Goal: Task Accomplishment & Management: Manage account settings

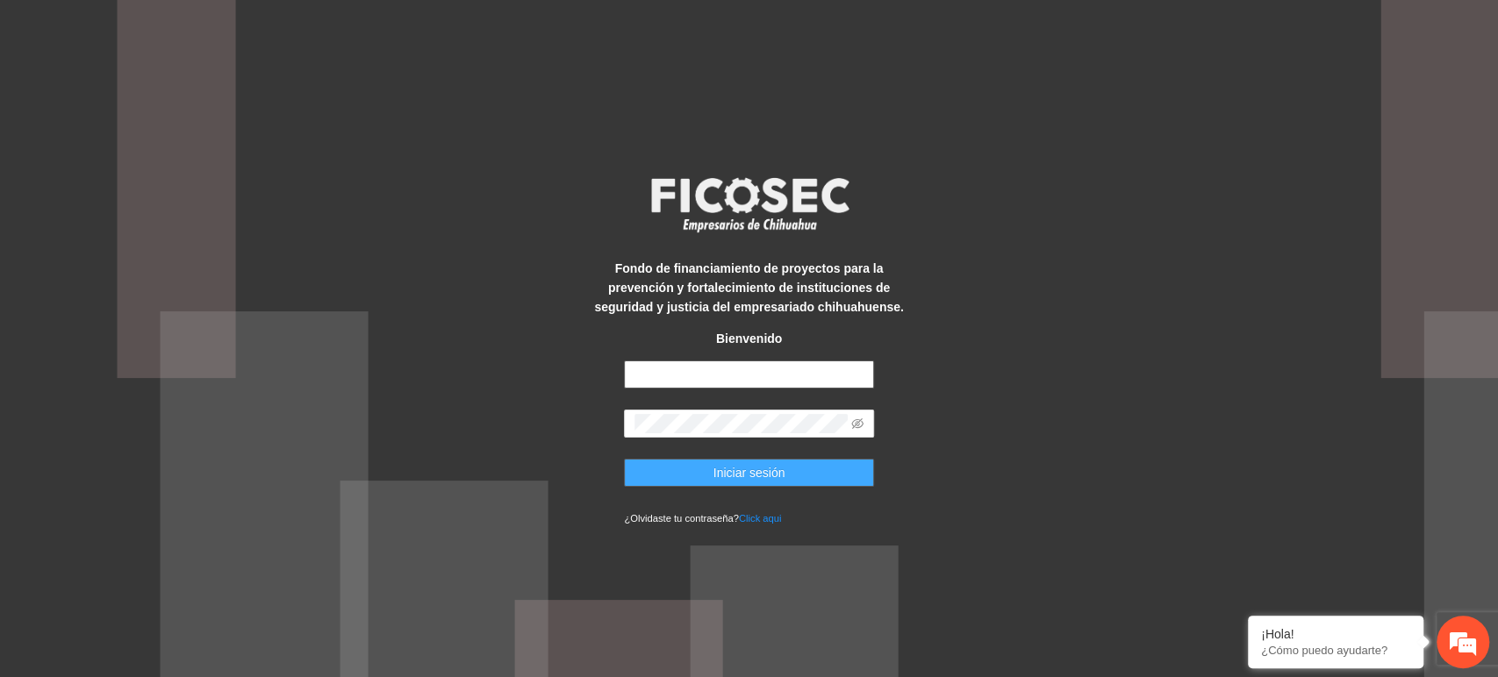
type input "**********"
click at [716, 476] on span "Iniciar sesión" at bounding box center [749, 472] width 72 height 19
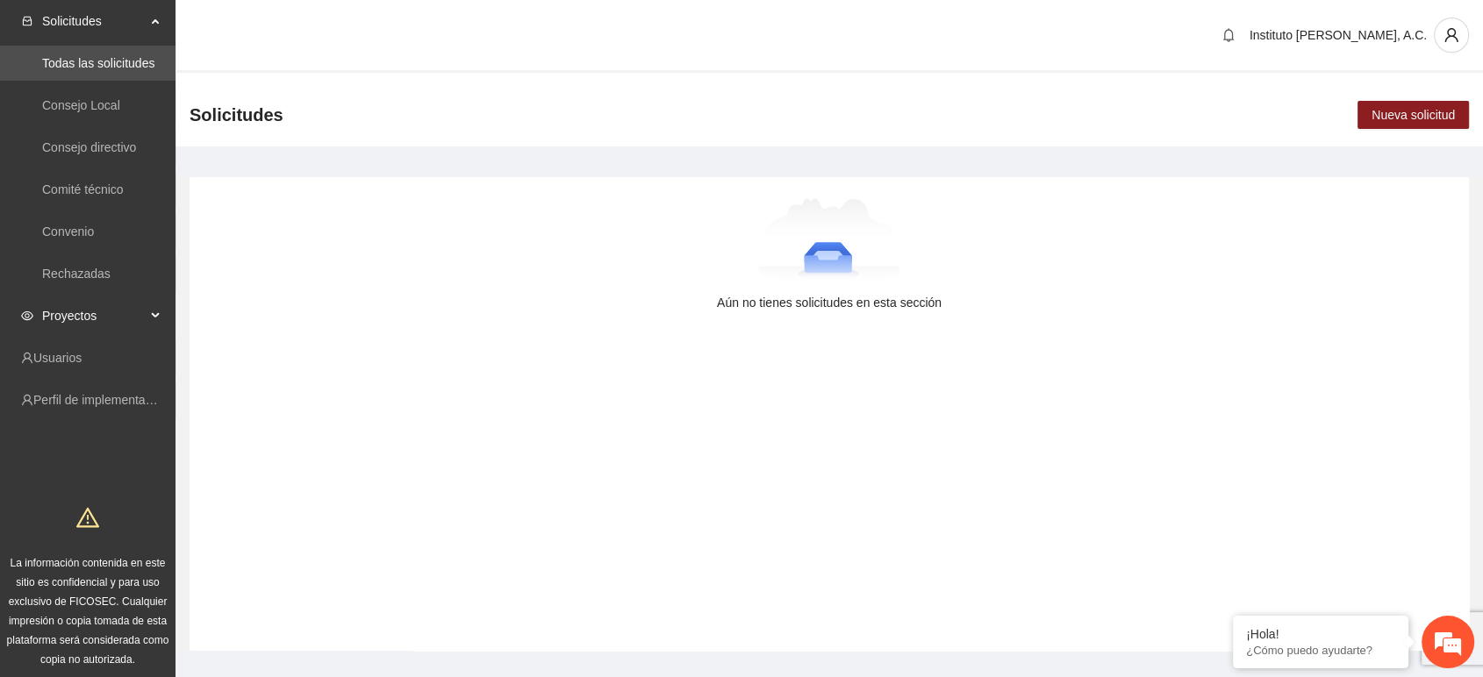
click at [77, 313] on span "Proyectos" at bounding box center [94, 315] width 104 height 35
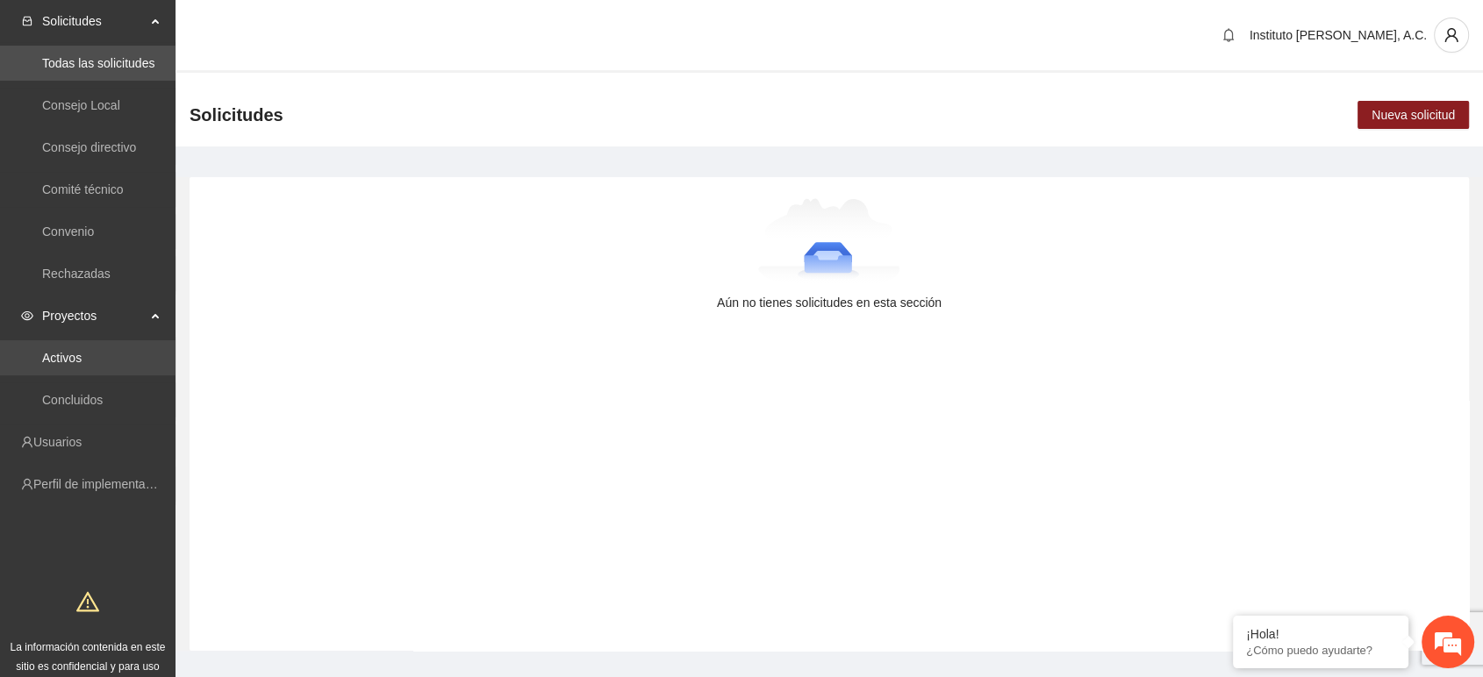
click at [82, 355] on link "Activos" at bounding box center [61, 358] width 39 height 14
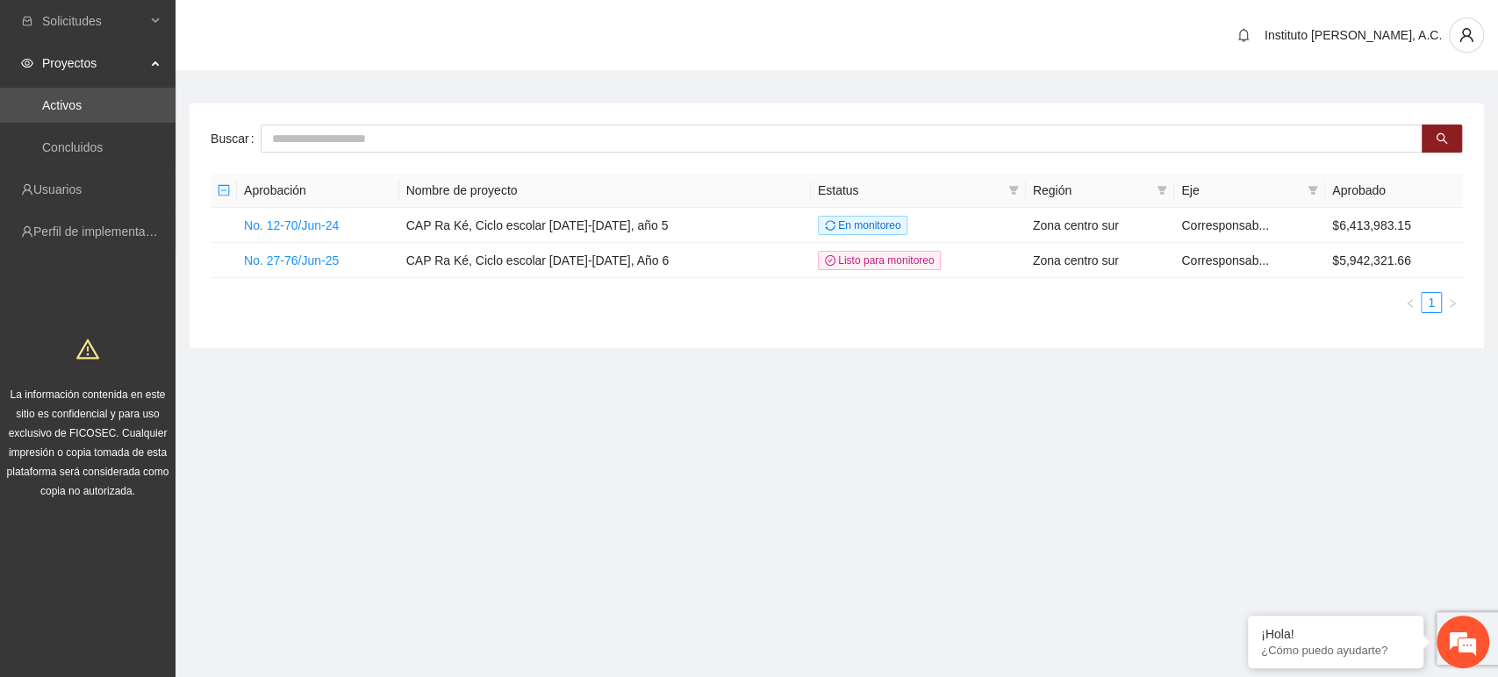
click at [850, 478] on section "Solicitudes Proyectos Activos Concluidos Usuarios Perfil de implementadora La i…" at bounding box center [749, 338] width 1498 height 677
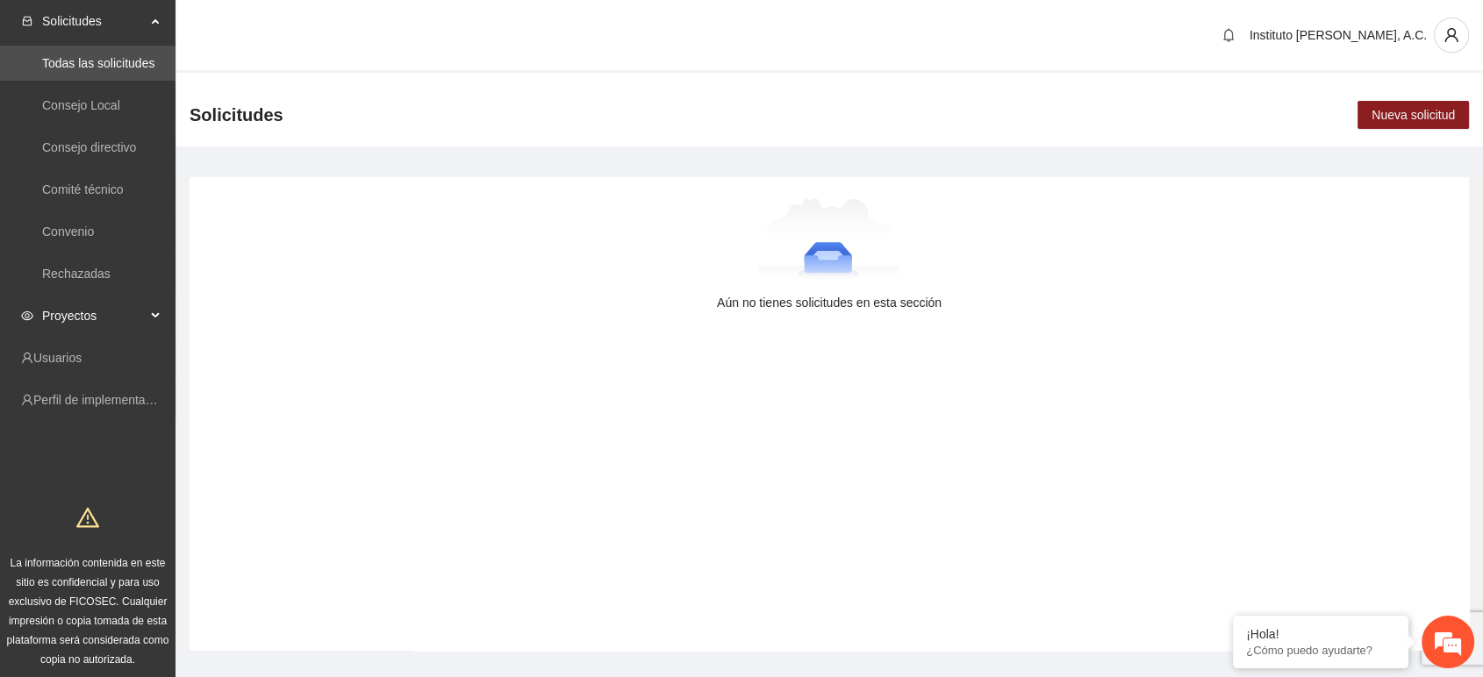
click at [77, 323] on span "Proyectos" at bounding box center [94, 315] width 104 height 35
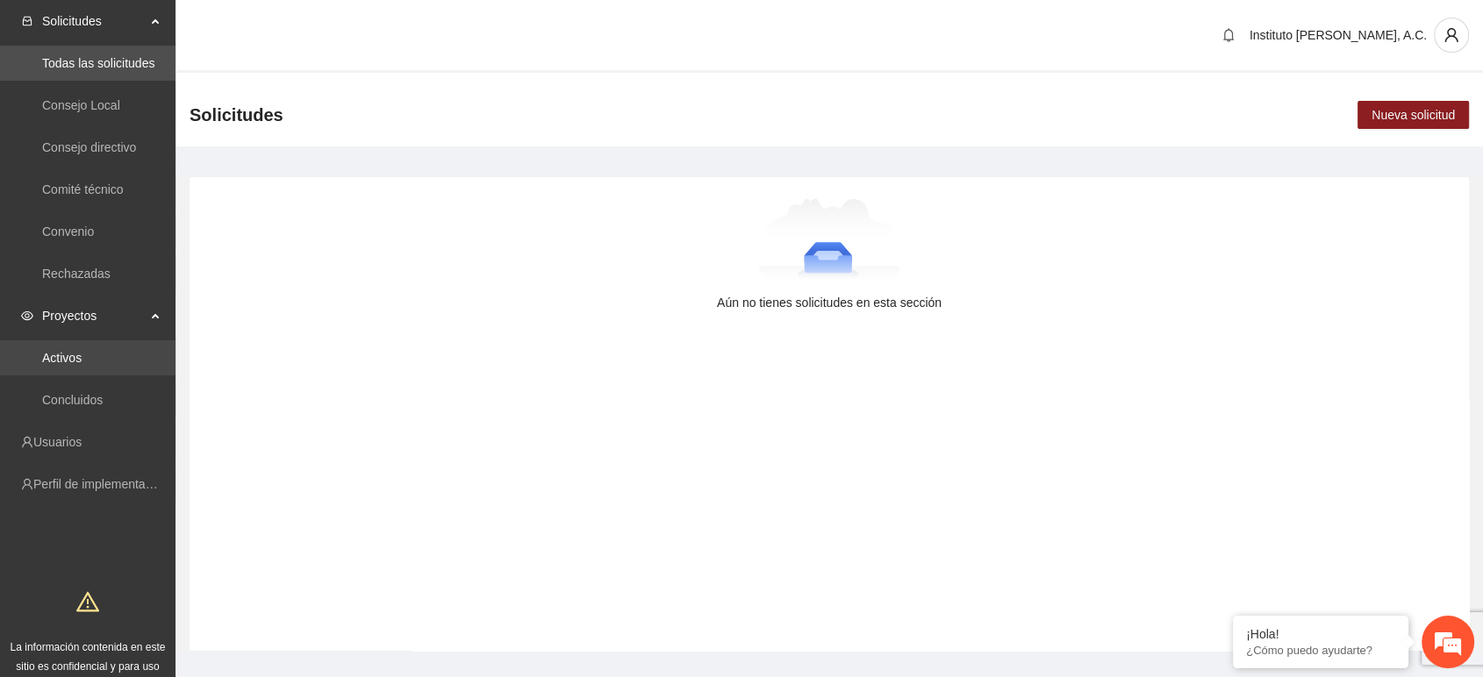
click at [70, 356] on link "Activos" at bounding box center [61, 358] width 39 height 14
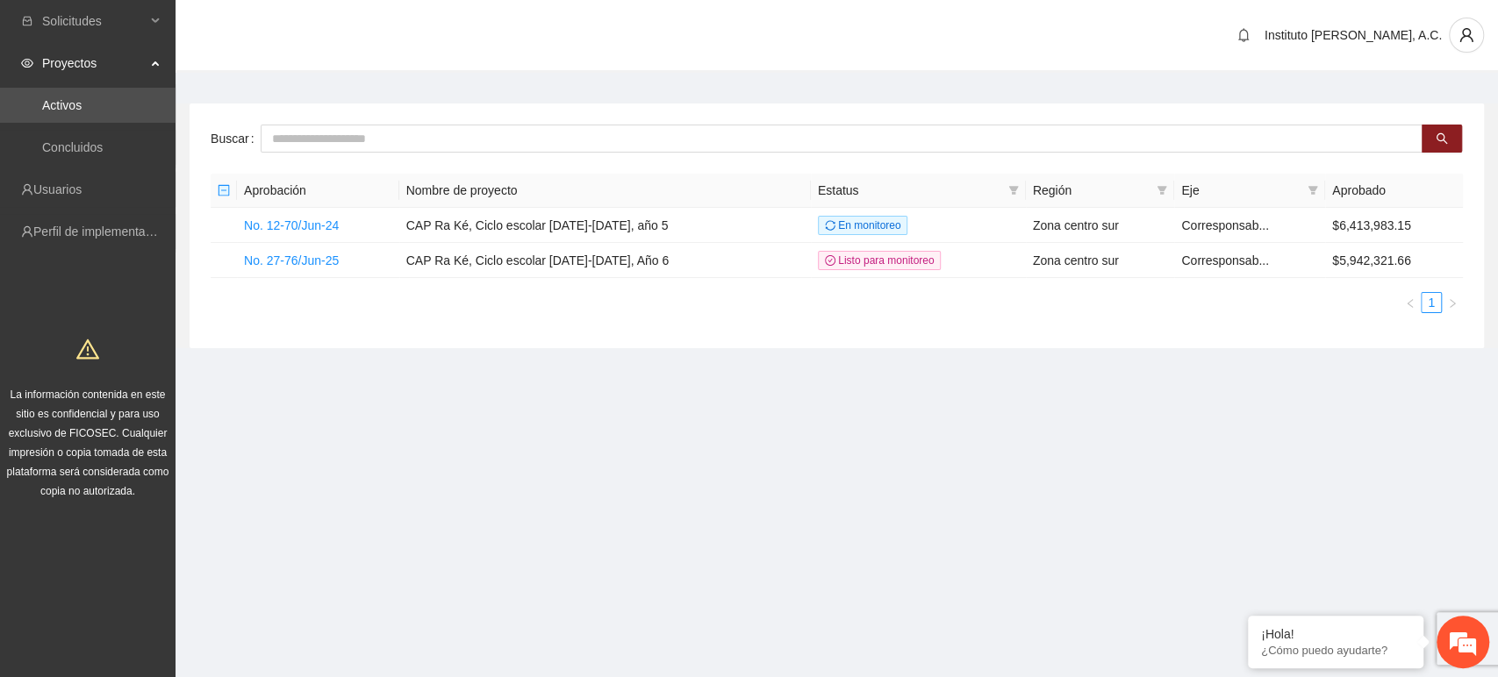
click at [425, 409] on section "Instituto Ra Ké, A.C. Buscar Aprobación Nombre de proyecto Estatus Región Eje A…" at bounding box center [836, 207] width 1322 height 415
click at [302, 257] on link "No. 27-76/Jun-25" at bounding box center [291, 261] width 95 height 14
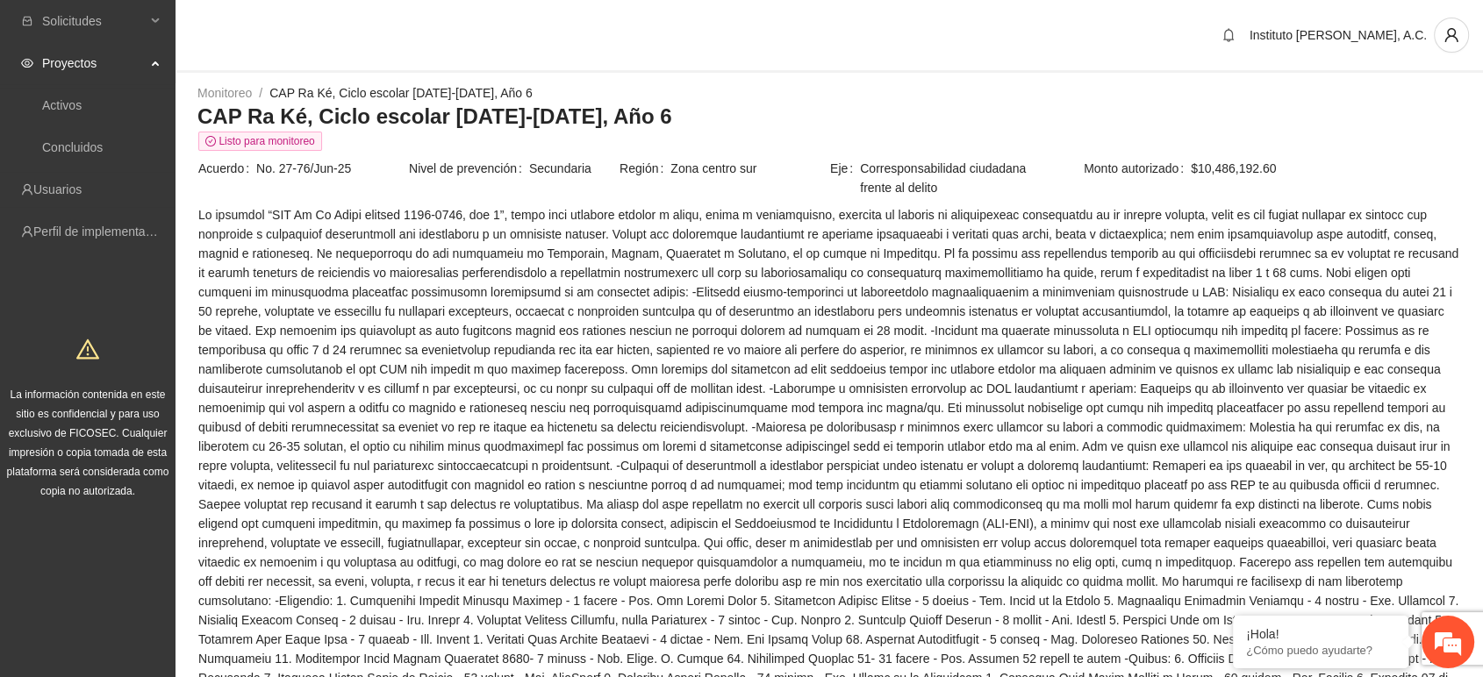
click at [508, 389] on span at bounding box center [829, 494] width 1262 height 579
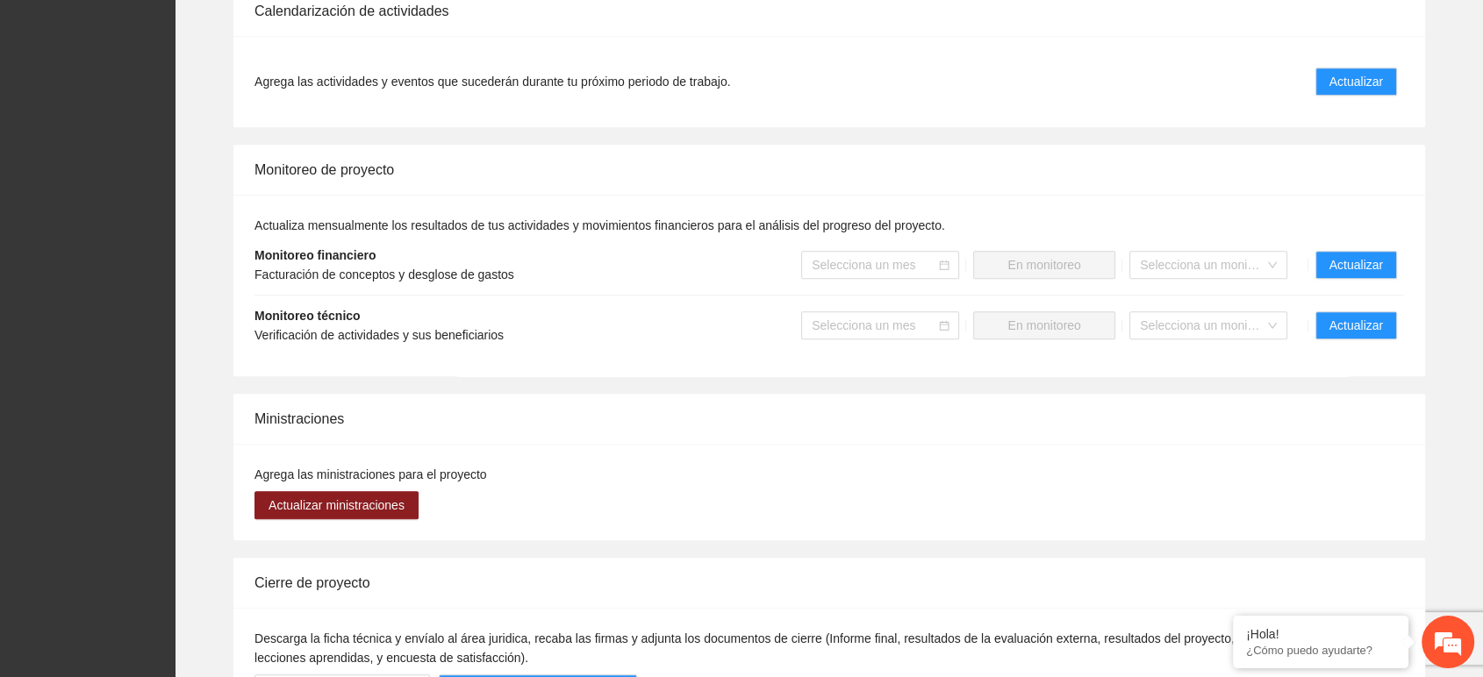
scroll to position [1964, 0]
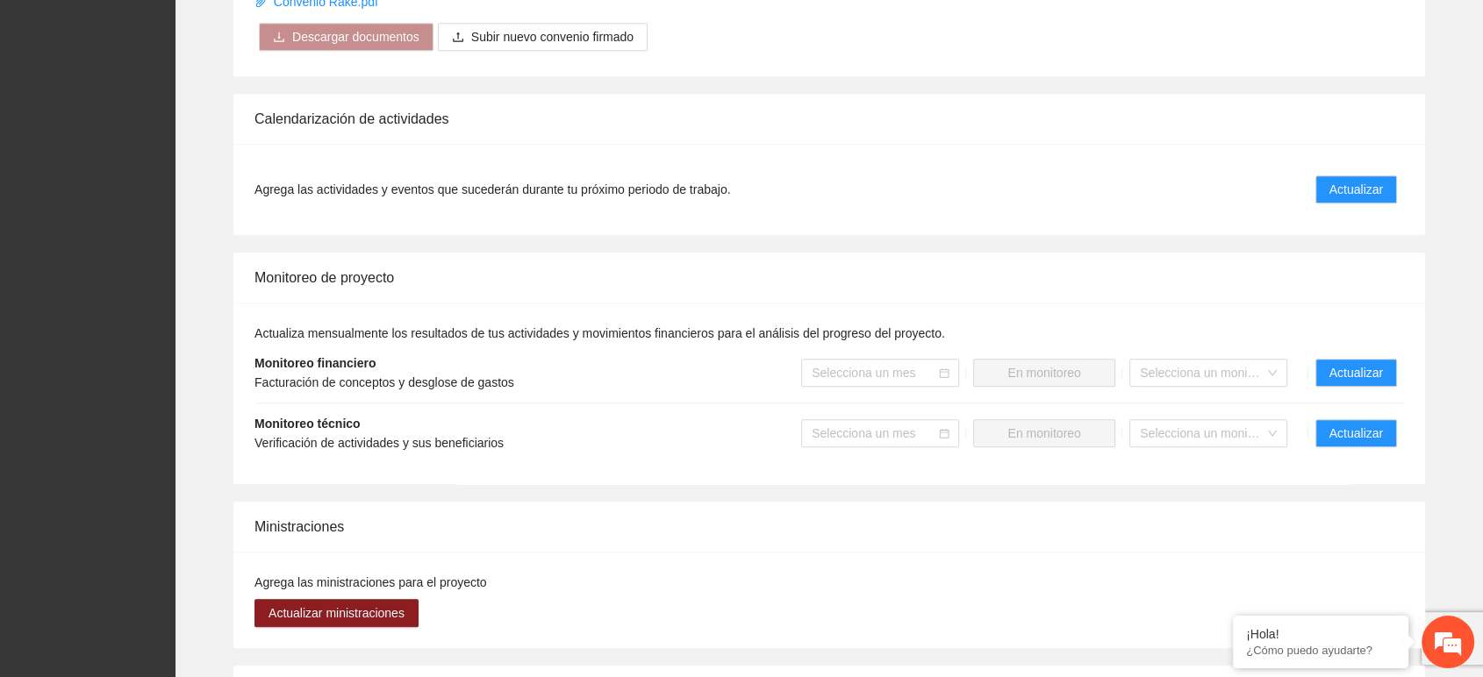
scroll to position [1573, 0]
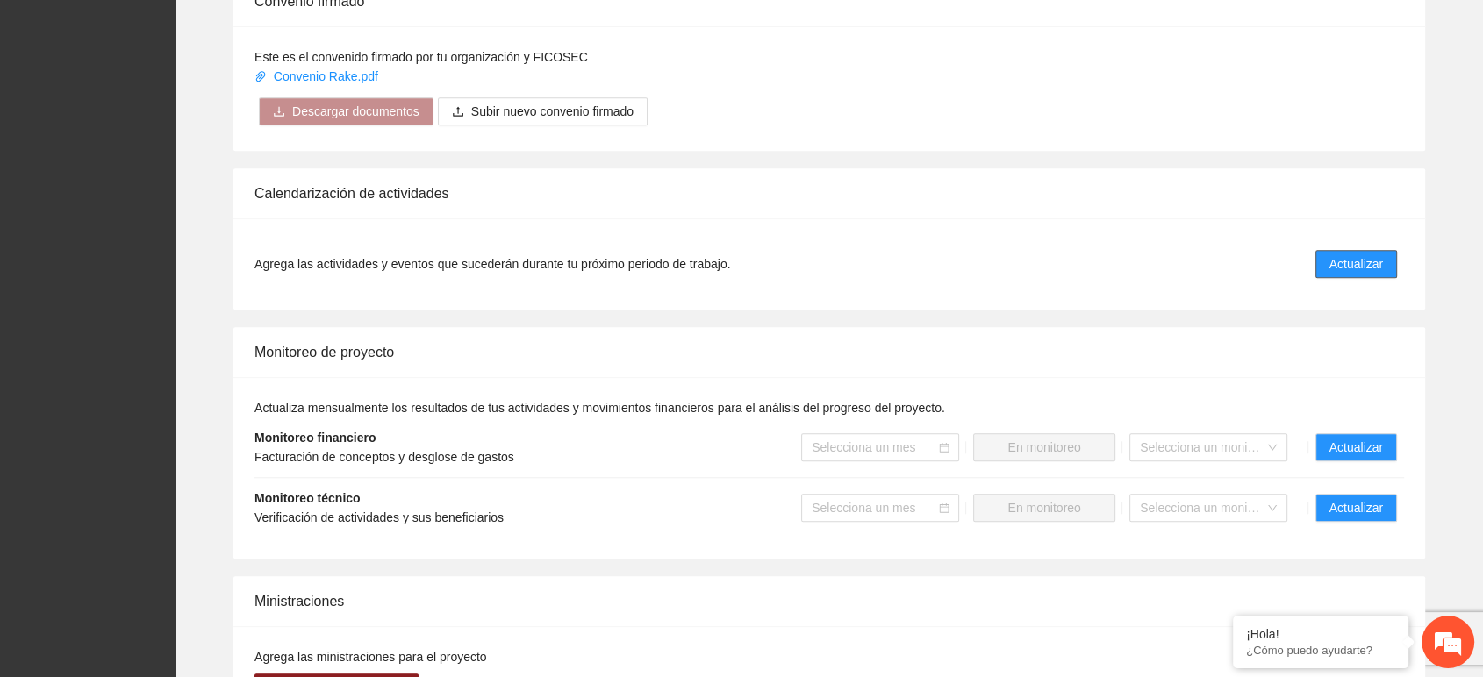
click at [1332, 251] on button "Actualizar" at bounding box center [1356, 264] width 82 height 28
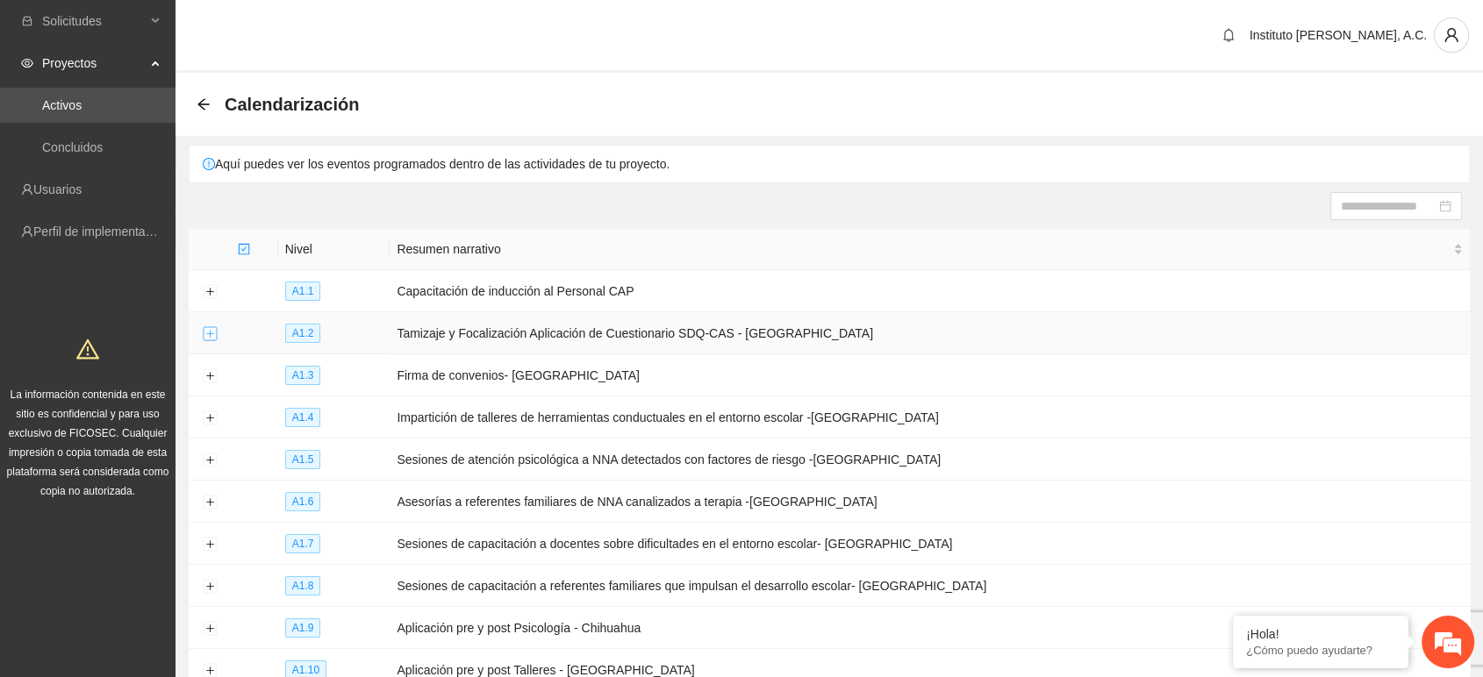
click at [216, 331] on button "Expand row" at bounding box center [210, 334] width 14 height 14
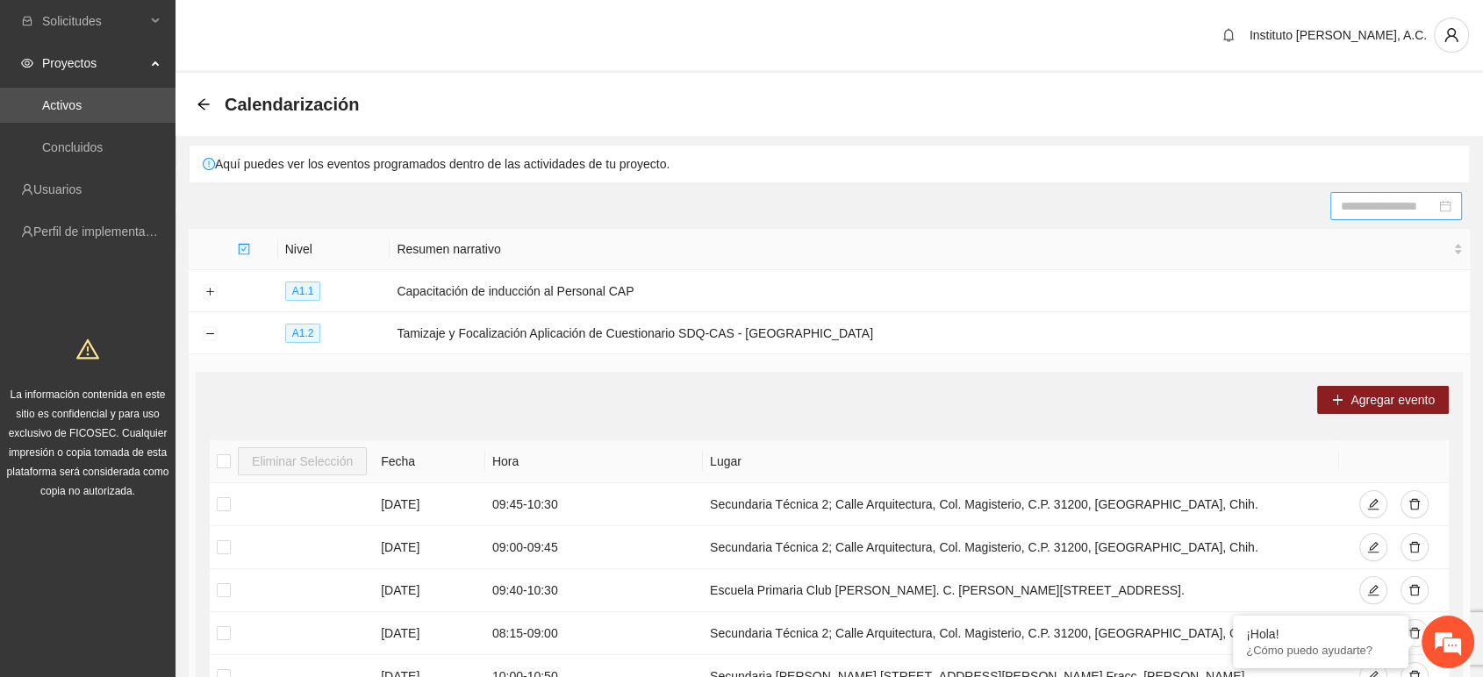
click at [1376, 203] on input at bounding box center [1388, 206] width 95 height 19
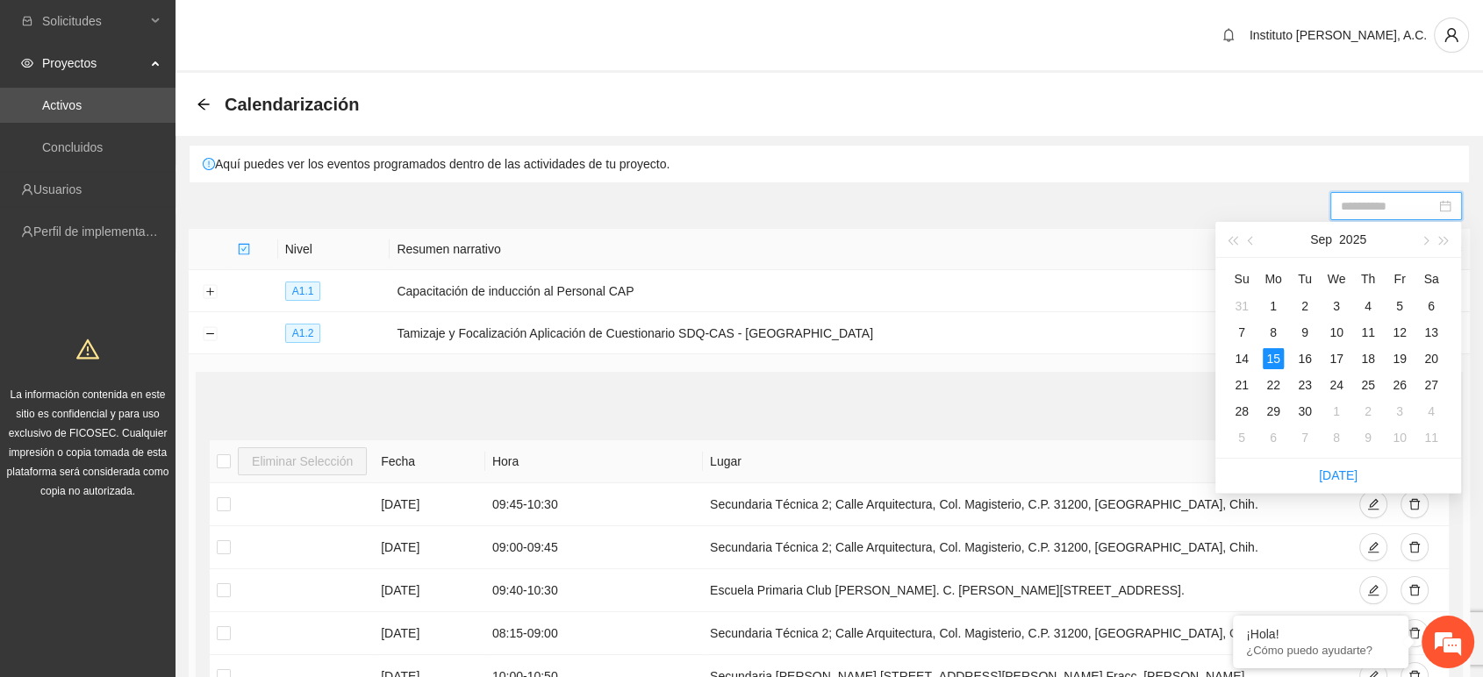
click at [1274, 358] on div "15" at bounding box center [1273, 358] width 21 height 21
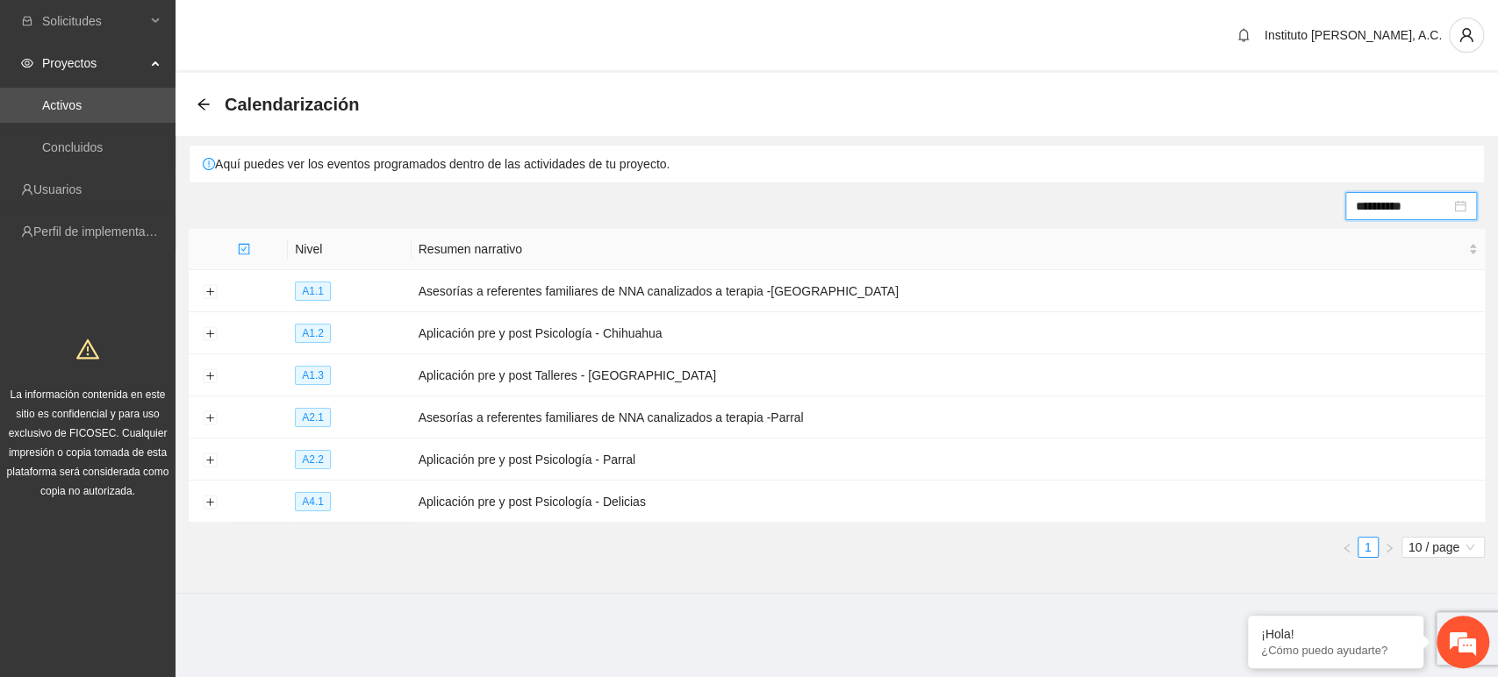
type input "**********"
